Goal: Information Seeking & Learning: Learn about a topic

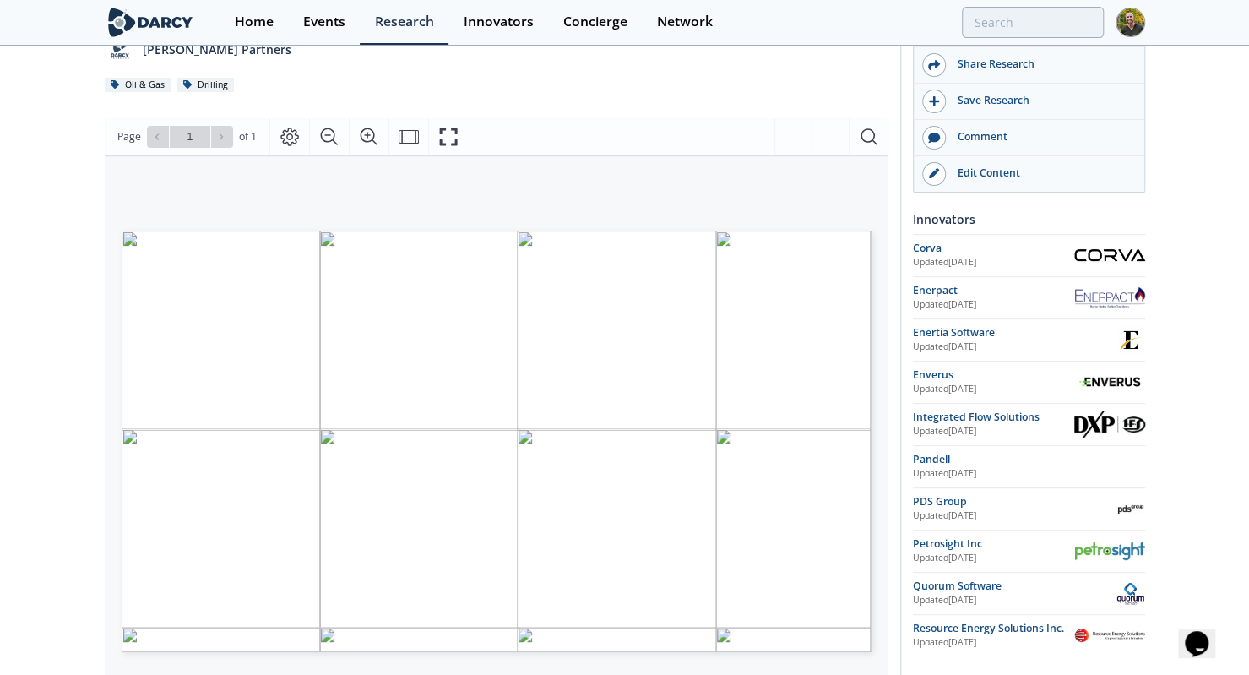
scroll to position [213, 0]
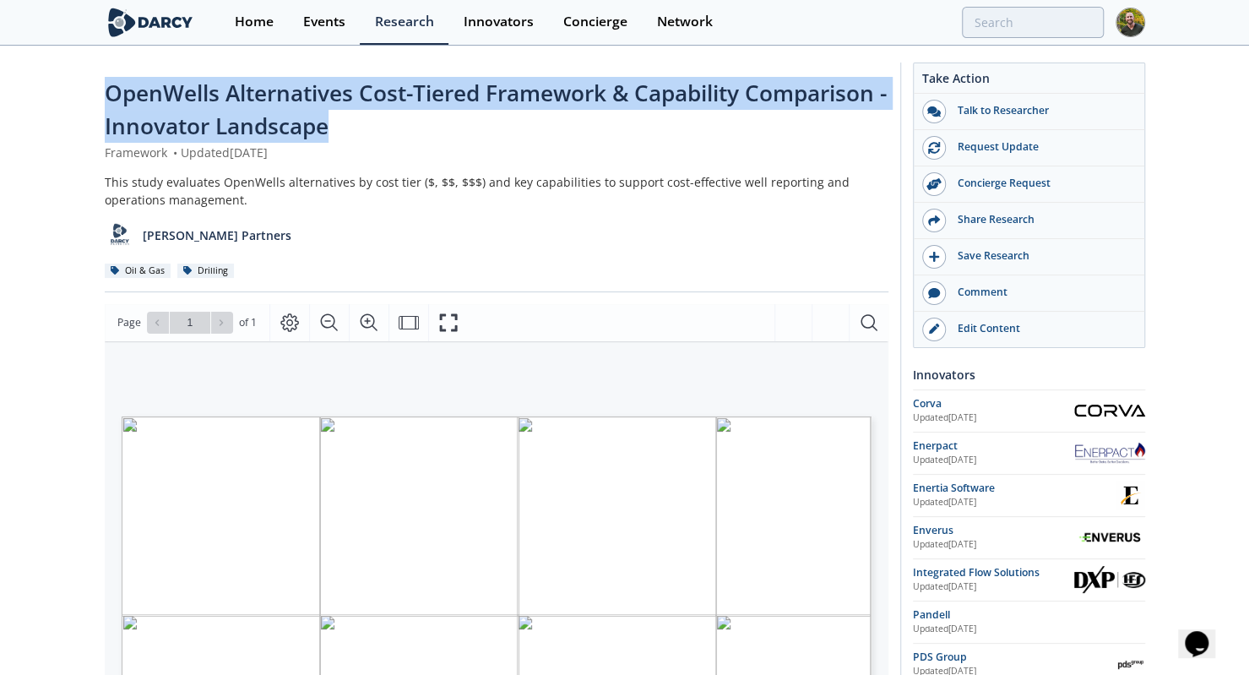
drag, startPoint x: 348, startPoint y: 133, endPoint x: 90, endPoint y: 100, distance: 260.6
click at [90, 100] on div "OpenWells Alternatives Cost-Tiered Framework & Capability Comparison - Innovato…" at bounding box center [624, 668] width 1249 height 1243
copy span "OpenWells Alternatives Cost-Tiered Framework & Capability Comparison - Innovato…"
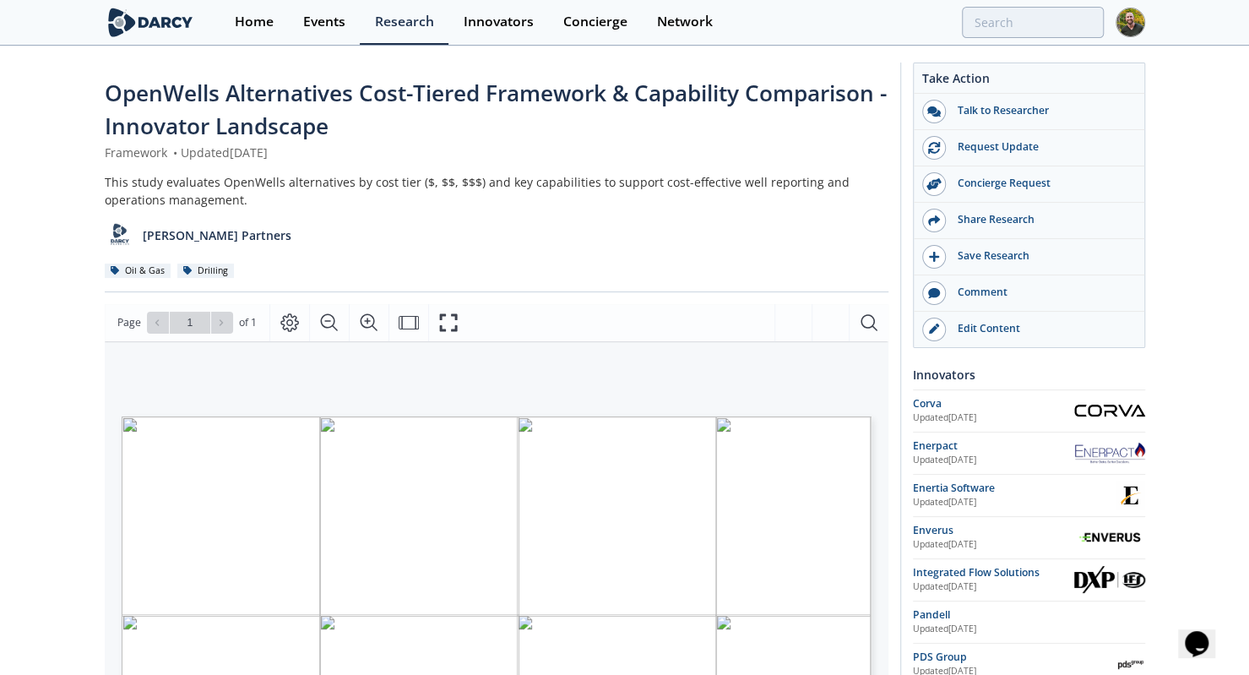
click at [73, 369] on div "OpenWells Alternatives Cost-Tiered Framework & Capability Comparison - Innovato…" at bounding box center [624, 668] width 1249 height 1243
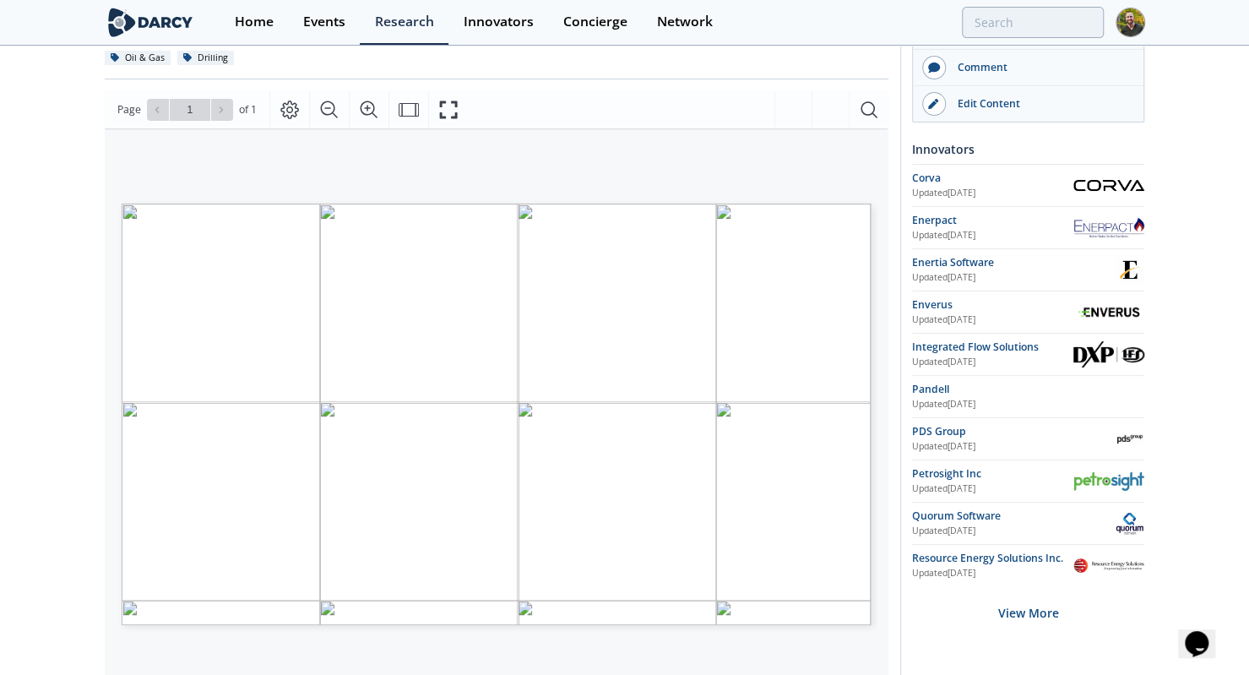
scroll to position [217, 0]
